Goal: Check status: Check status

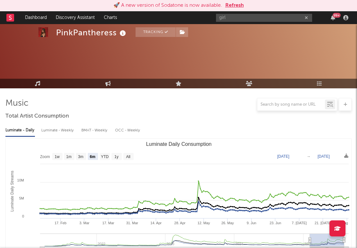
select select "6m"
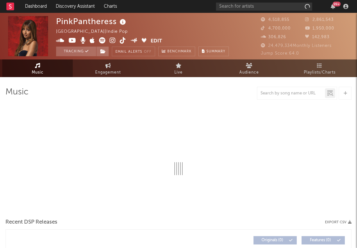
select select "6m"
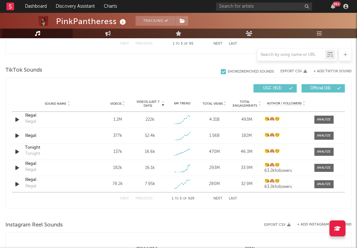
scroll to position [410, 0]
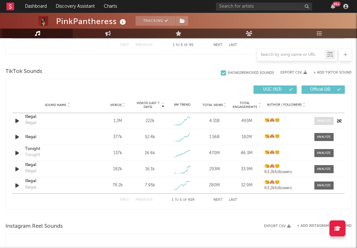
click at [327, 120] on div at bounding box center [324, 120] width 14 height 5
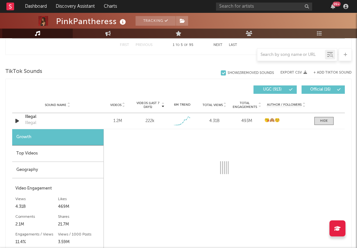
select select "1w"
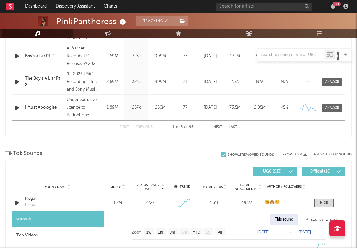
scroll to position [336, 0]
